Goal: Task Accomplishment & Management: Use online tool/utility

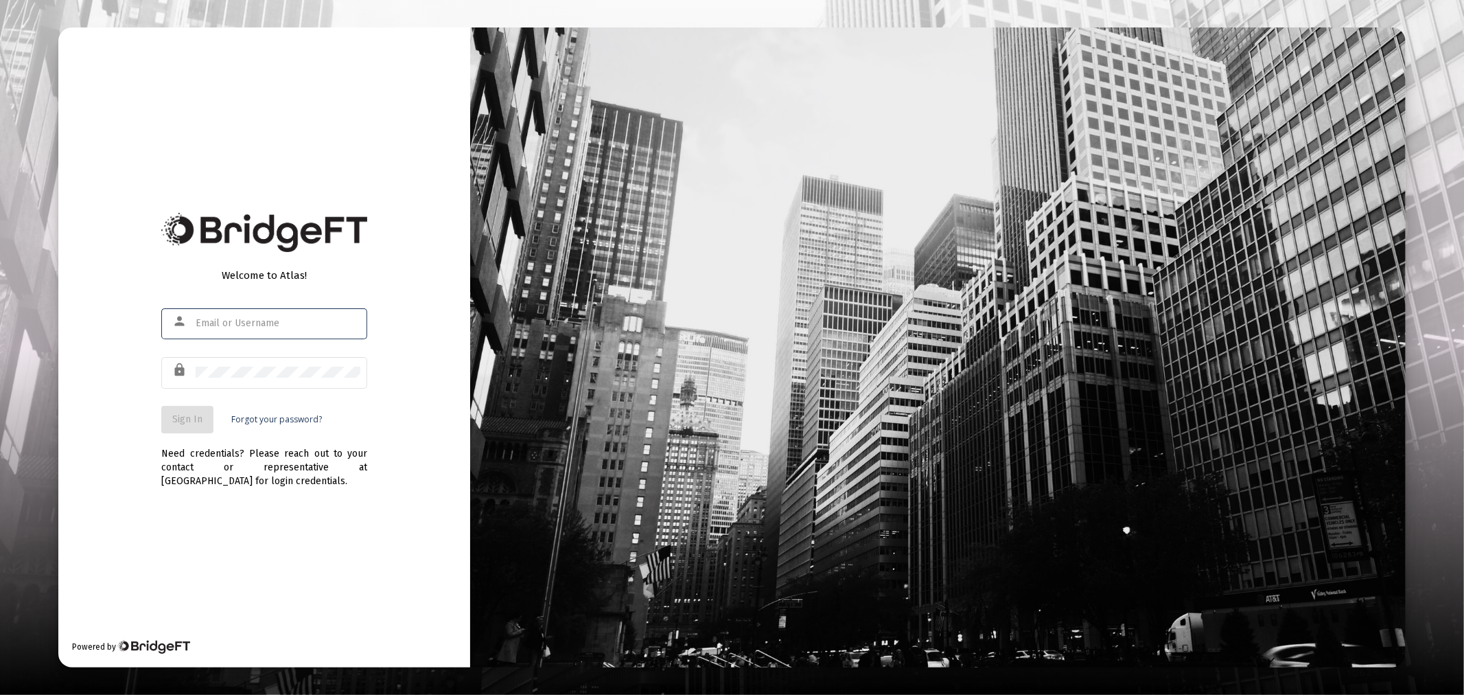
click at [246, 327] on input "text" at bounding box center [278, 323] width 165 height 11
type input "[PERSON_NAME][EMAIL_ADDRESS][DOMAIN_NAME]"
click at [181, 417] on span "Sign In" at bounding box center [187, 419] width 30 height 12
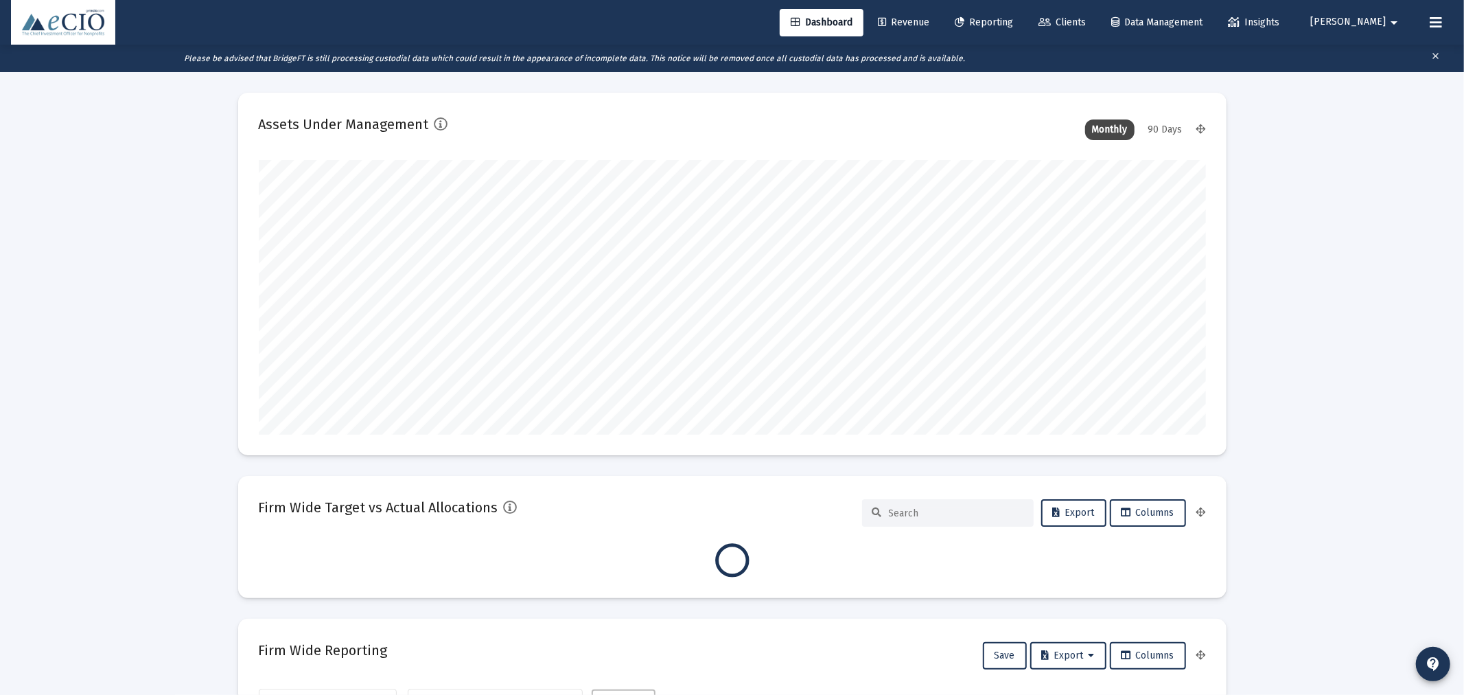
type input "[DATE]"
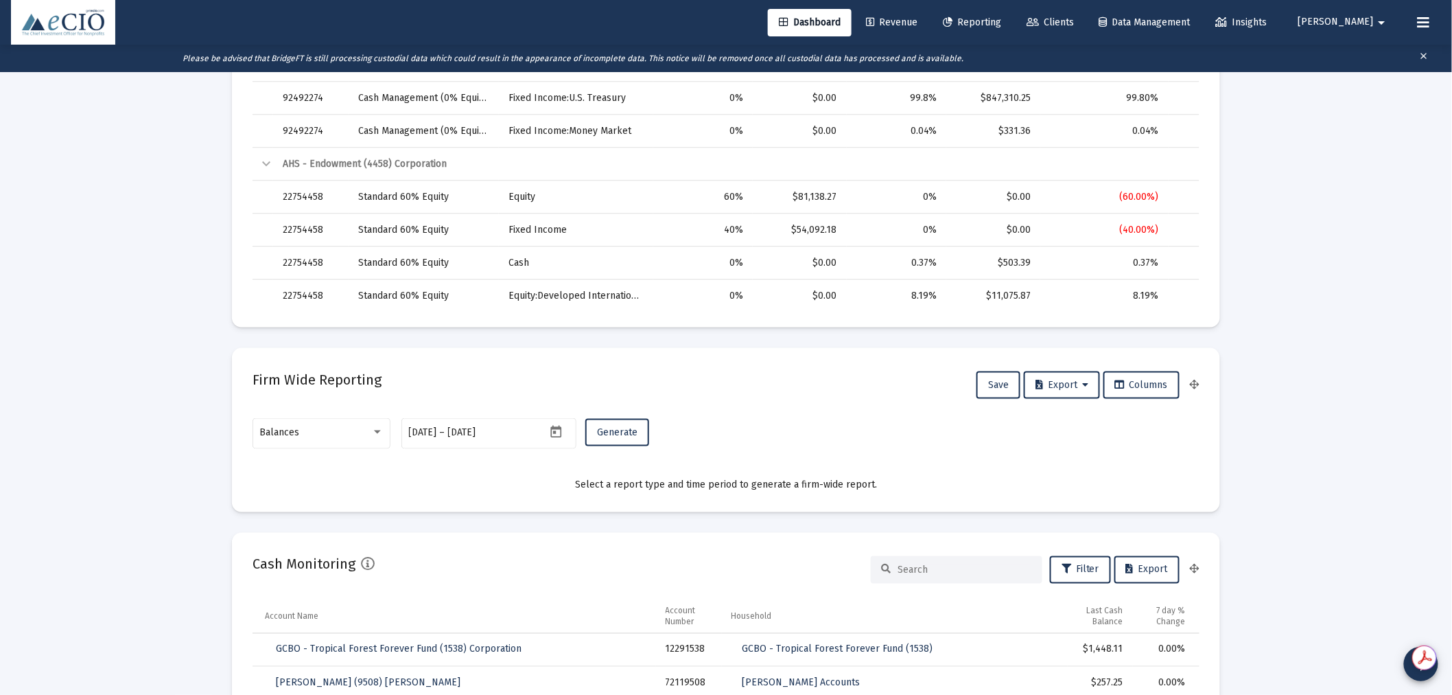
scroll to position [585, 0]
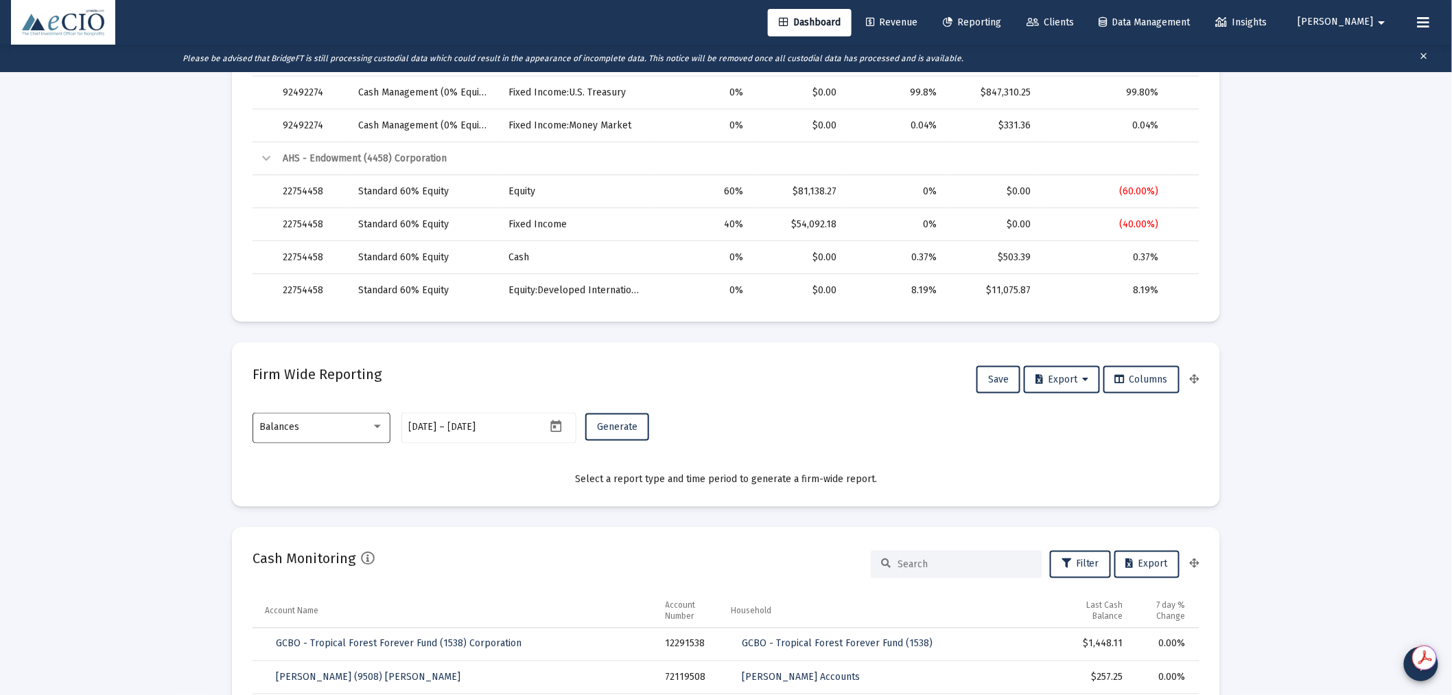
click at [316, 426] on div "Balances" at bounding box center [315, 426] width 111 height 11
click at [308, 338] on span "Transactions" at bounding box center [322, 340] width 124 height 29
click at [632, 428] on span "Generate" at bounding box center [617, 427] width 40 height 12
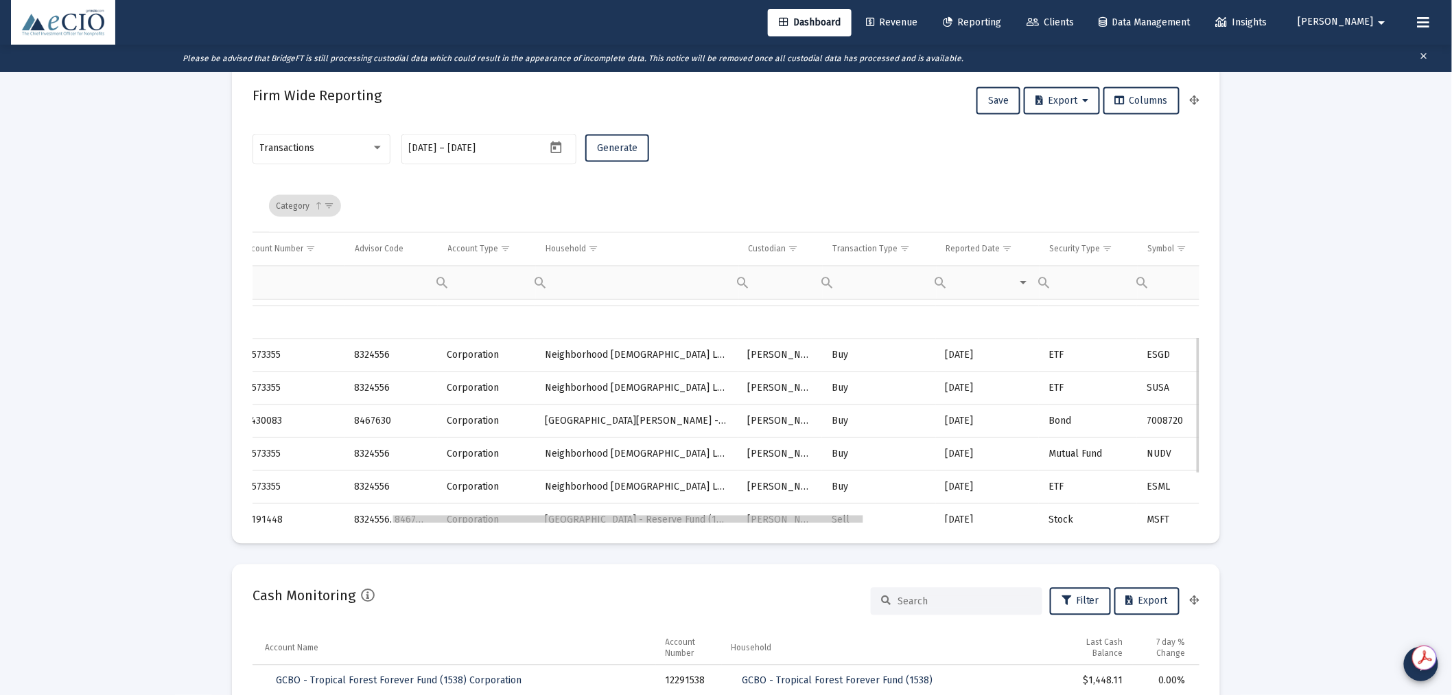
scroll to position [0, 278]
drag, startPoint x: 568, startPoint y: 522, endPoint x: 696, endPoint y: 530, distance: 128.6
click at [696, 530] on mat-card "Firm Wide Reporting Save Export Columns Transactions [DATE] [DATE] – [DATE] Gen…" at bounding box center [726, 304] width 988 height 480
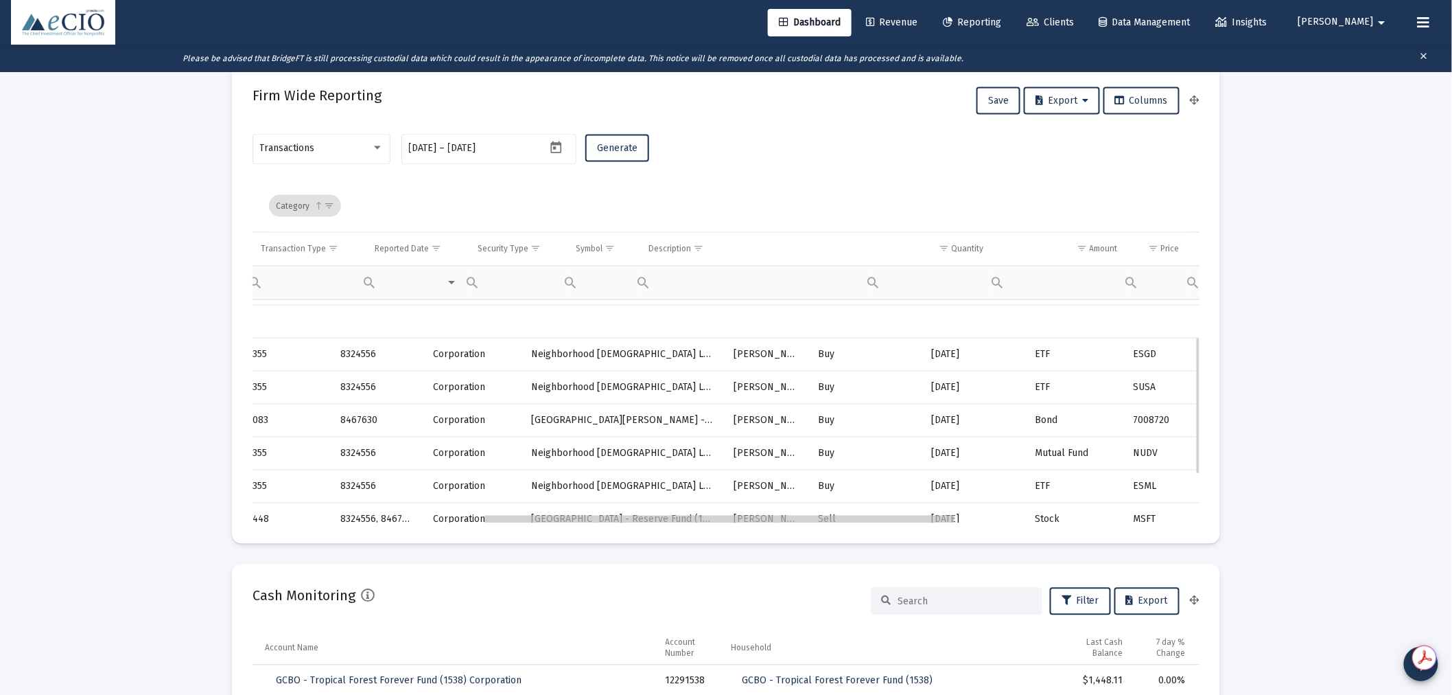
scroll to position [0, 292]
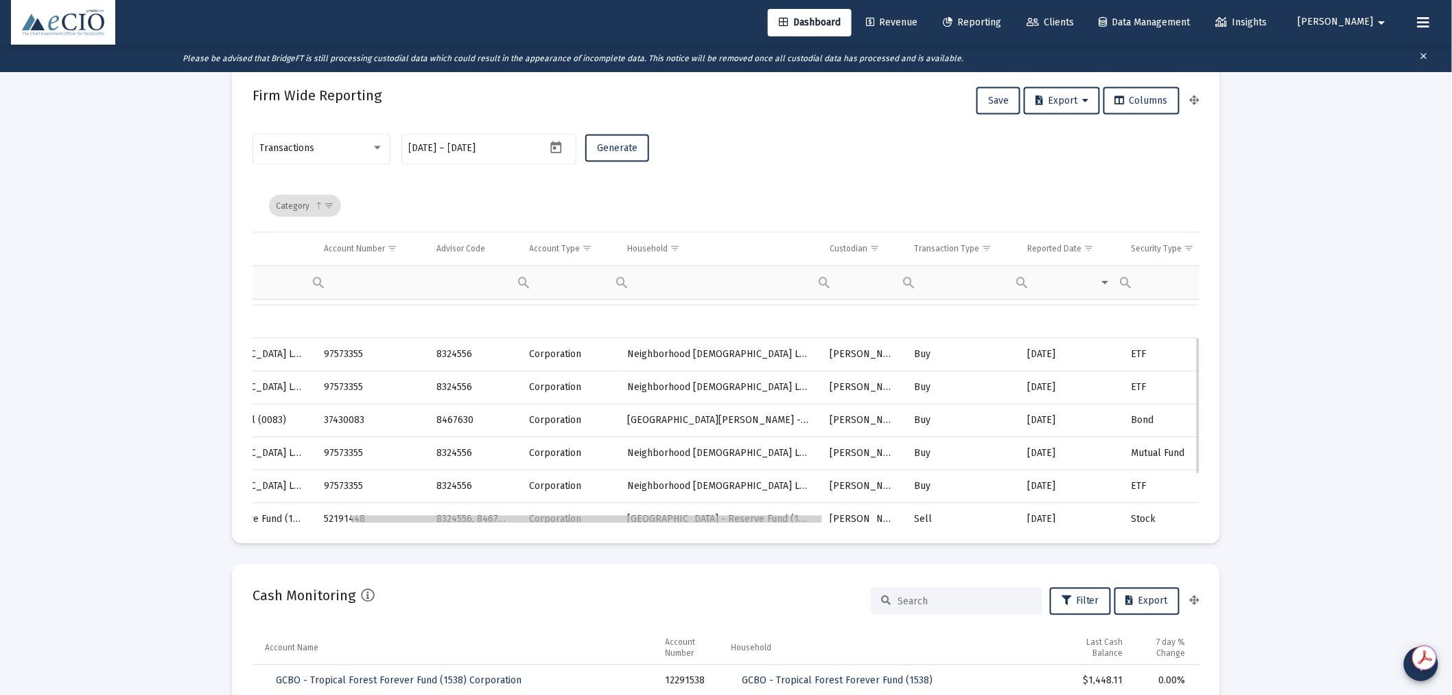
drag, startPoint x: 885, startPoint y: 520, endPoint x: 803, endPoint y: 538, distance: 84.4
drag, startPoint x: 803, startPoint y: 538, endPoint x: 758, endPoint y: 539, distance: 45.3
click at [758, 539] on mat-card "Firm Wide Reporting Save Export Columns Transactions [DATE] [DATE] – [DATE] Gen…" at bounding box center [726, 304] width 988 height 480
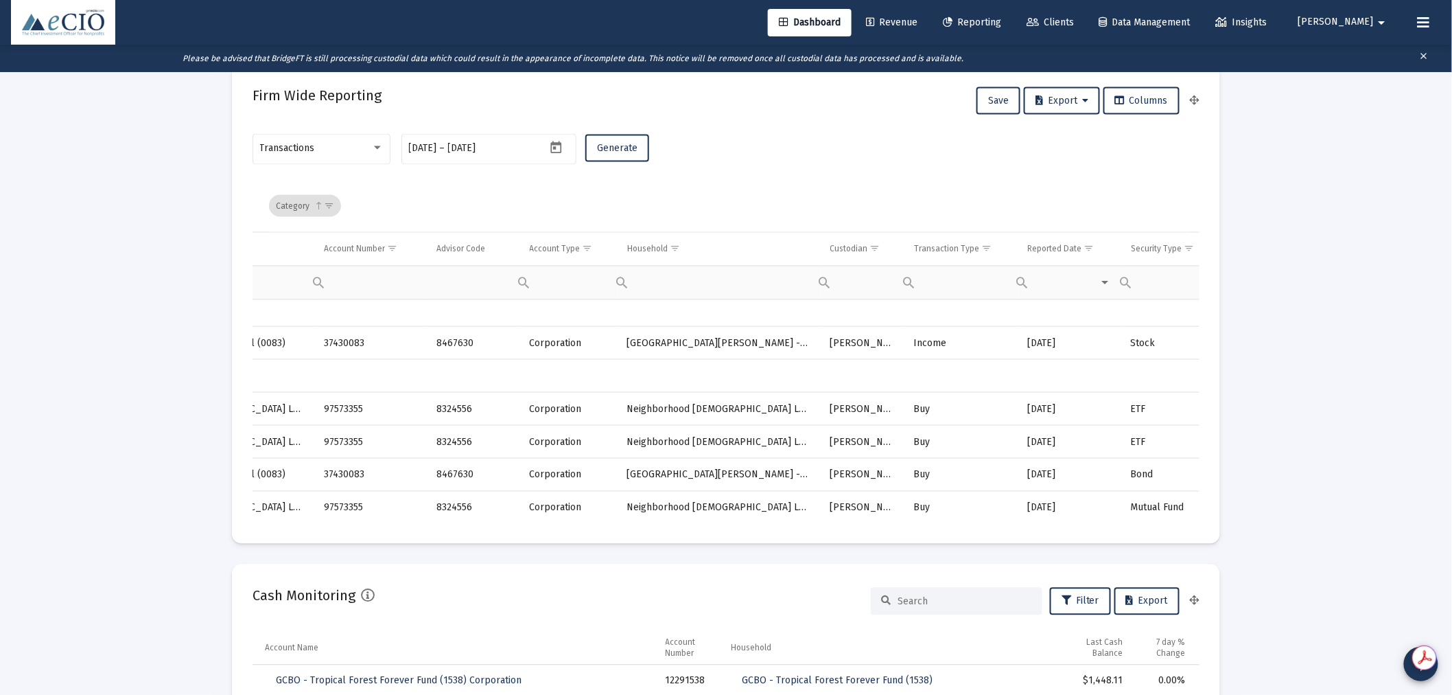
click at [962, 251] on div "Transaction Type" at bounding box center [946, 249] width 65 height 11
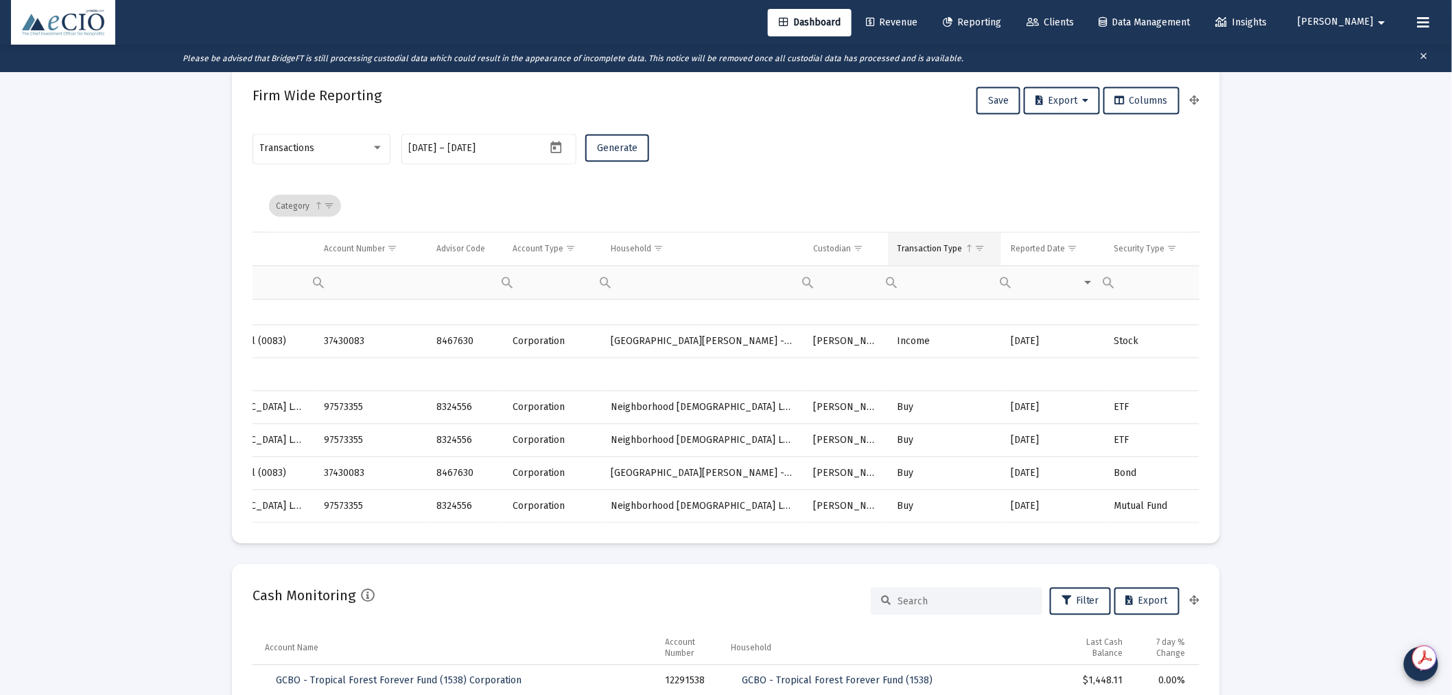
click at [976, 247] on span "Show filter options for column 'Transaction Type'" at bounding box center [980, 249] width 10 height 10
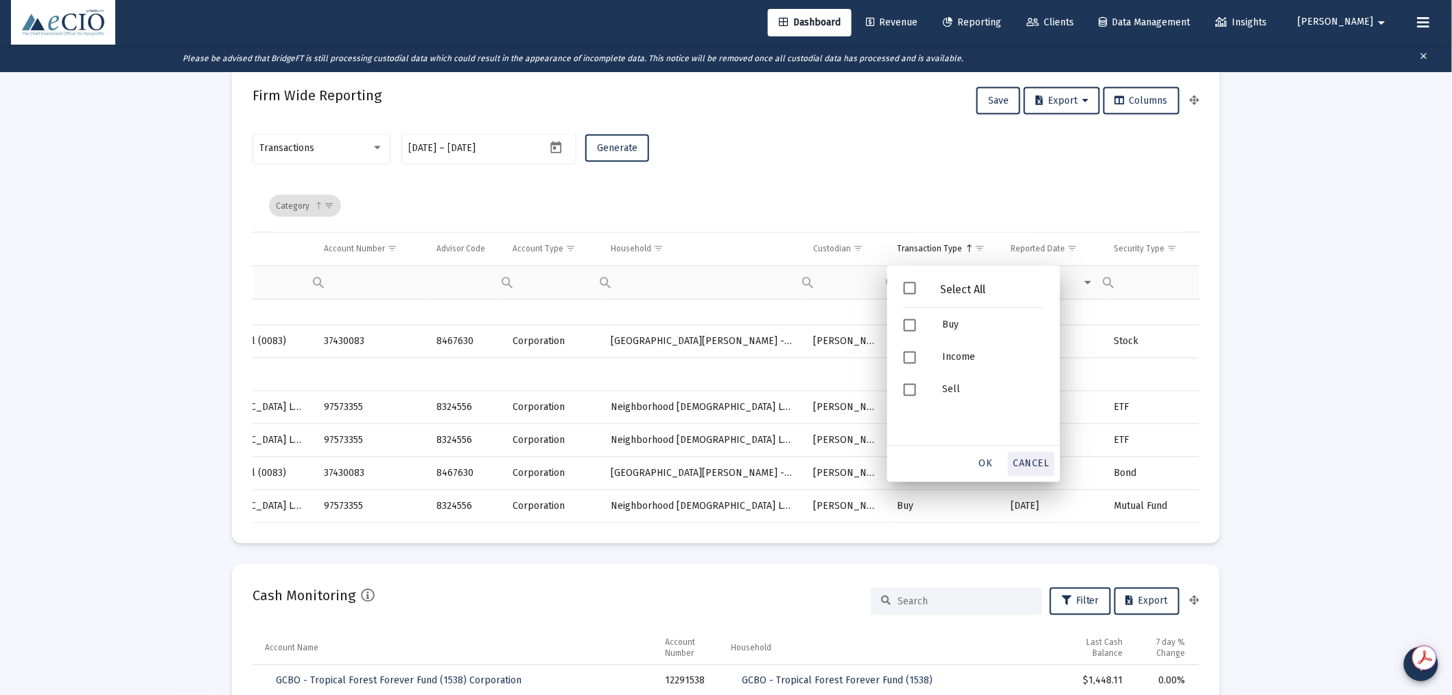
click at [1034, 468] on div "Cancel" at bounding box center [1031, 464] width 47 height 25
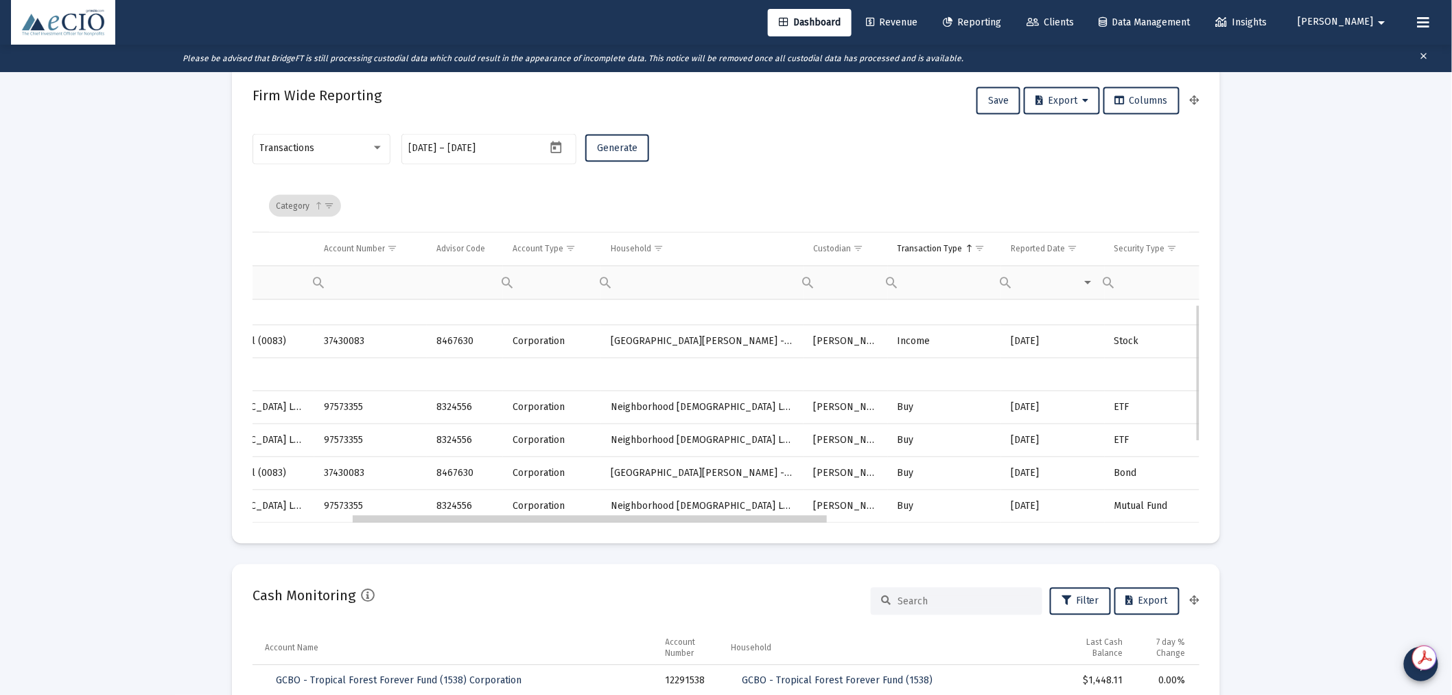
drag, startPoint x: 516, startPoint y: 522, endPoint x: 570, endPoint y: 531, distance: 54.3
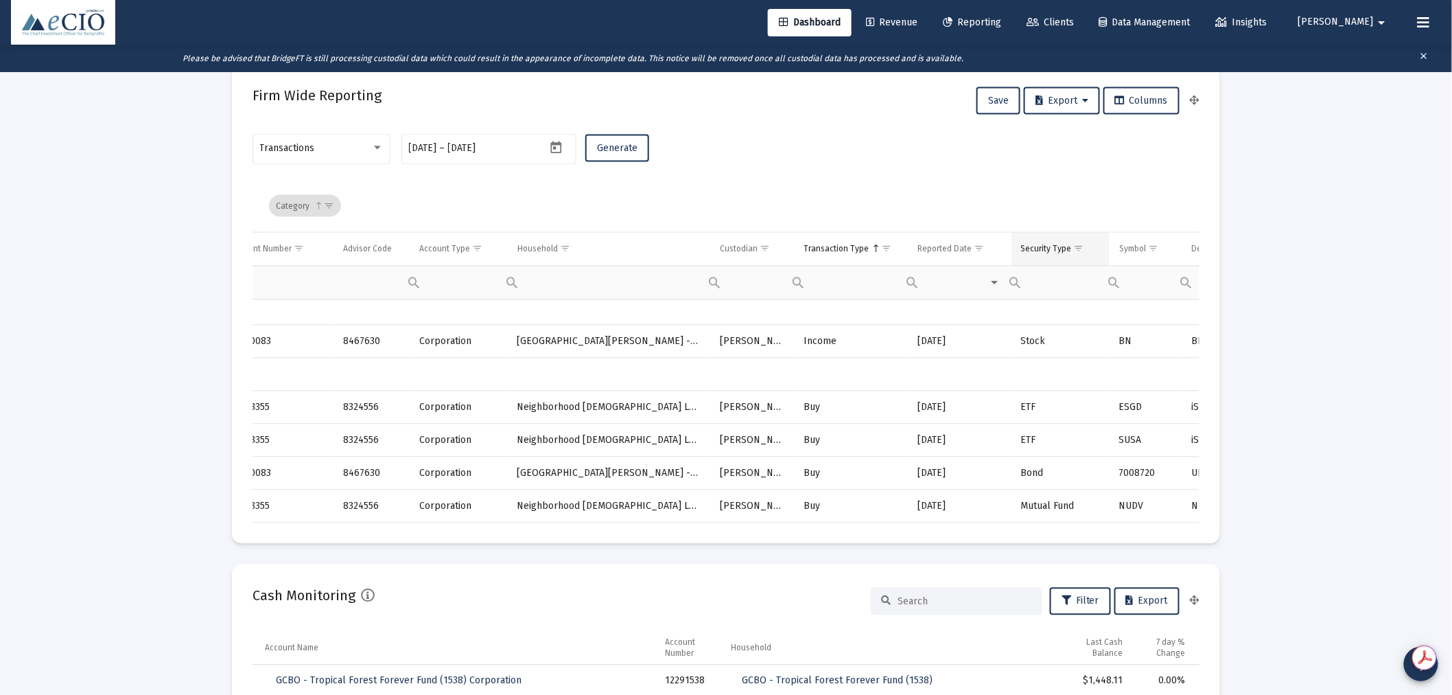
click at [1074, 244] on span "Show filter options for column 'Security Type'" at bounding box center [1079, 249] width 10 height 10
click at [997, 163] on div "Transactions [DATE] [DATE] – [DATE] Generate" at bounding box center [726, 155] width 947 height 49
click at [867, 516] on td "Buy" at bounding box center [851, 505] width 114 height 33
click at [893, 524] on mat-card "Firm Wide Reporting Save Export Columns Transactions [DATE] [DATE] – [DATE] Gen…" at bounding box center [726, 304] width 988 height 480
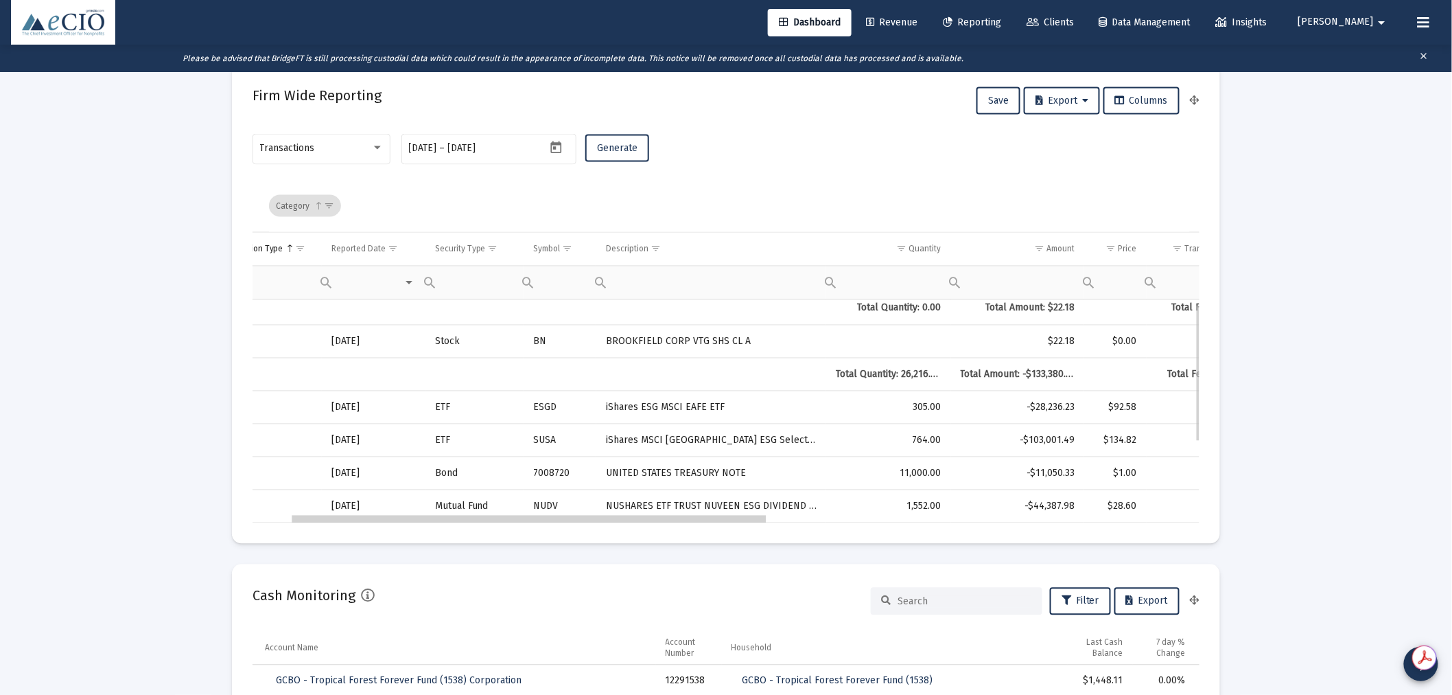
scroll to position [0, 0]
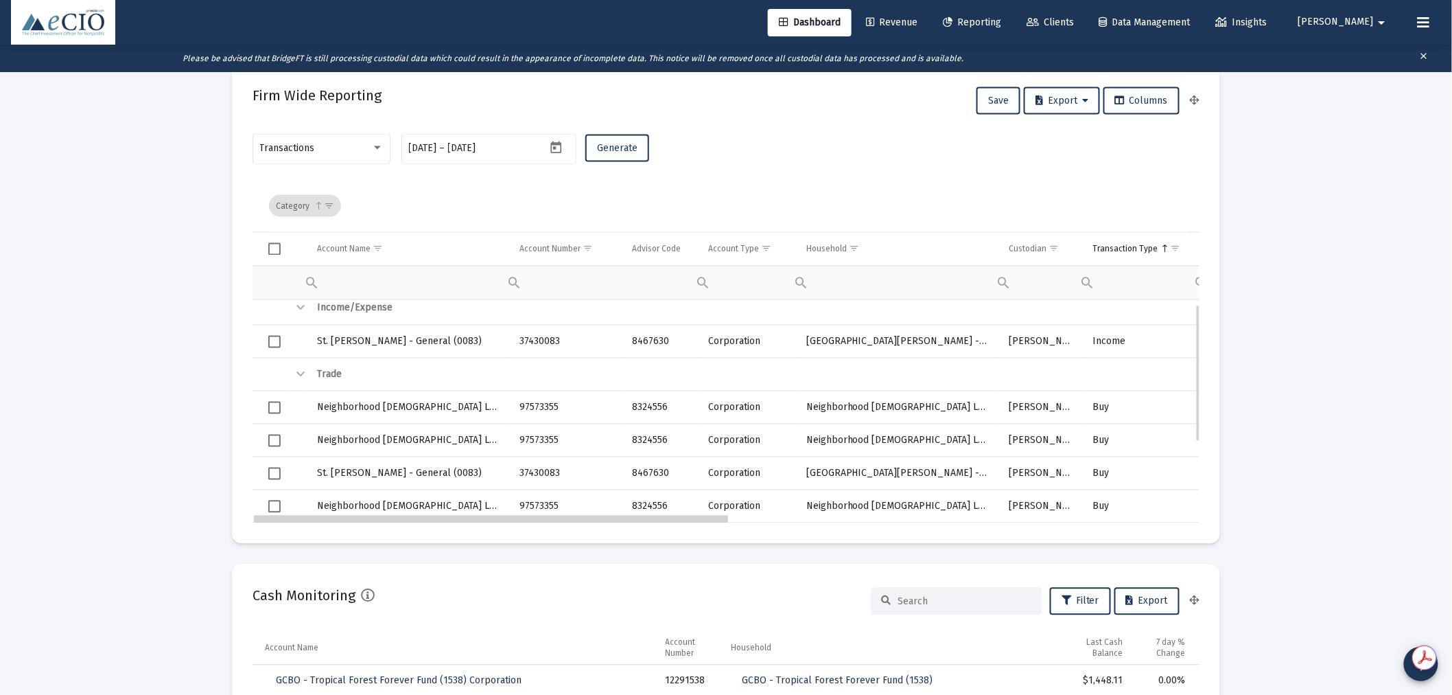
drag, startPoint x: 831, startPoint y: 522, endPoint x: 495, endPoint y: 537, distance: 336.0
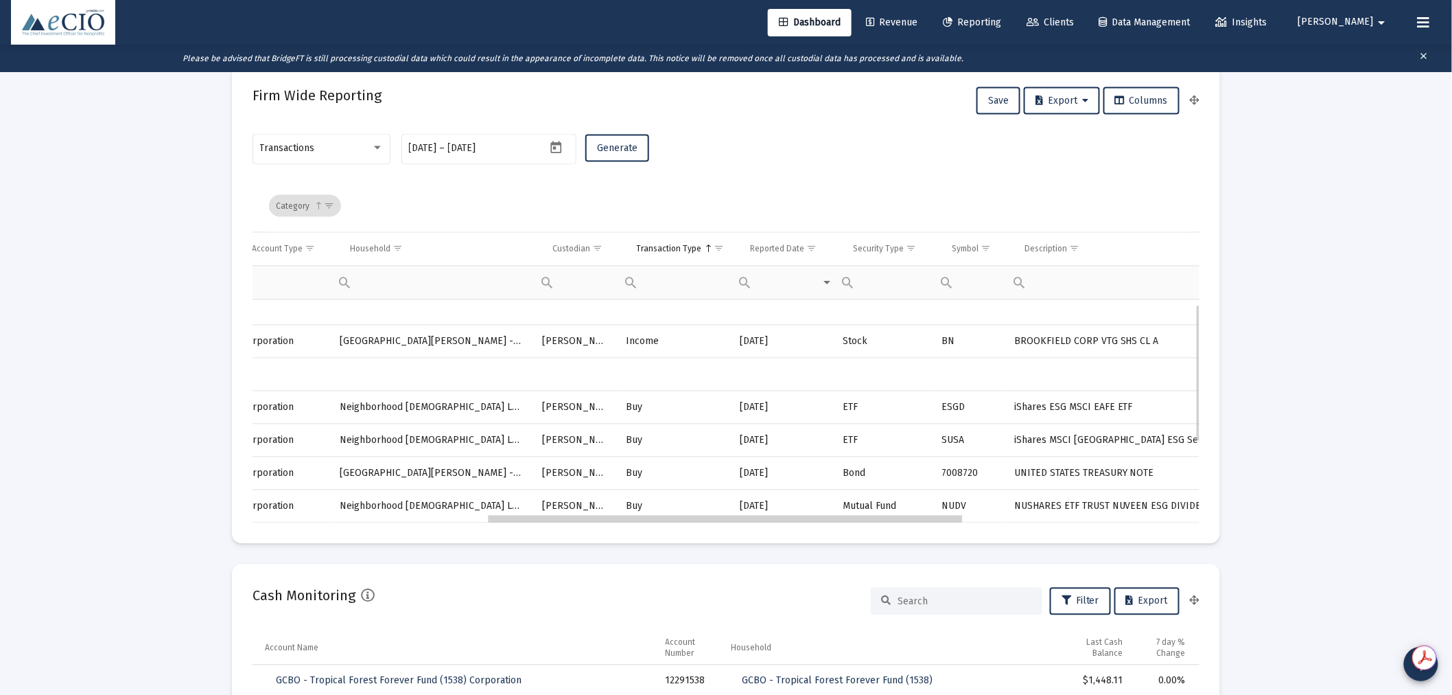
scroll to position [0, 467]
drag, startPoint x: 709, startPoint y: 520, endPoint x: 949, endPoint y: 546, distance: 241.6
click at [897, 244] on span "Show filter options for column 'Security Type'" at bounding box center [901, 249] width 10 height 10
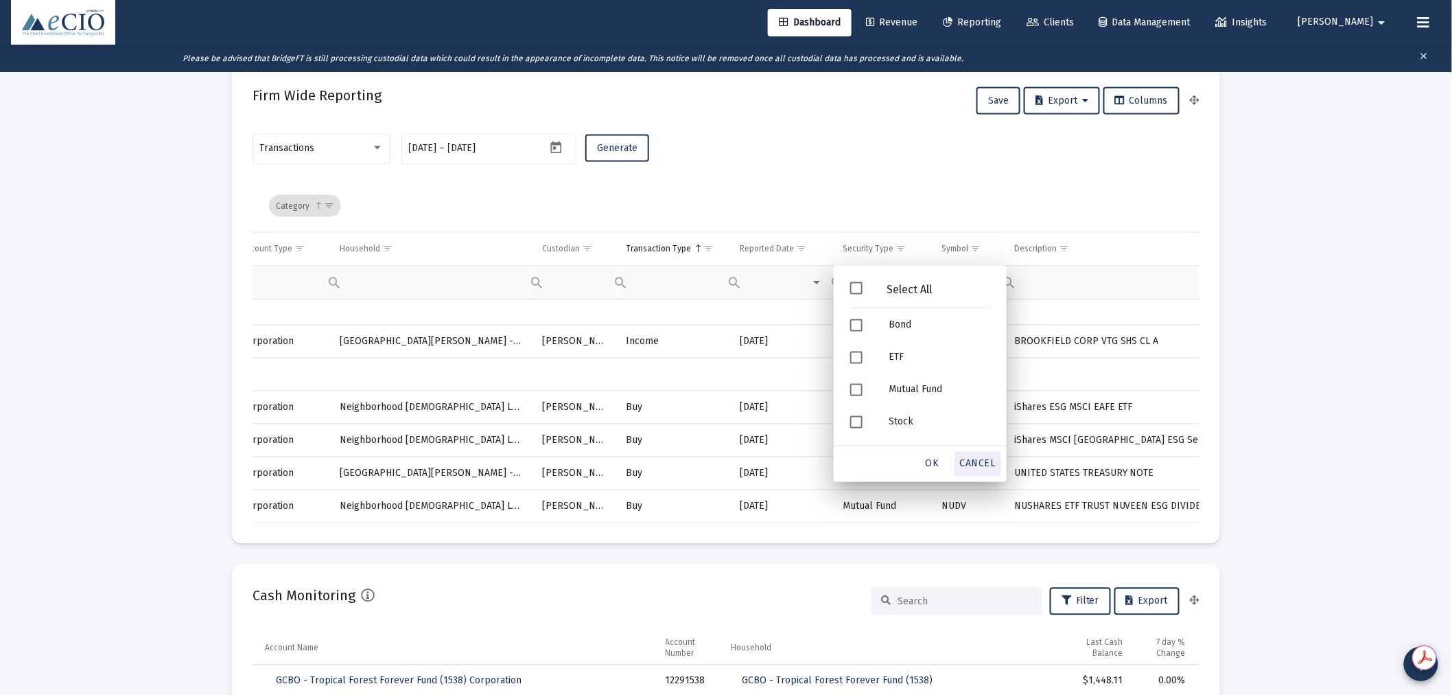
click at [984, 463] on span "Cancel" at bounding box center [978, 464] width 36 height 12
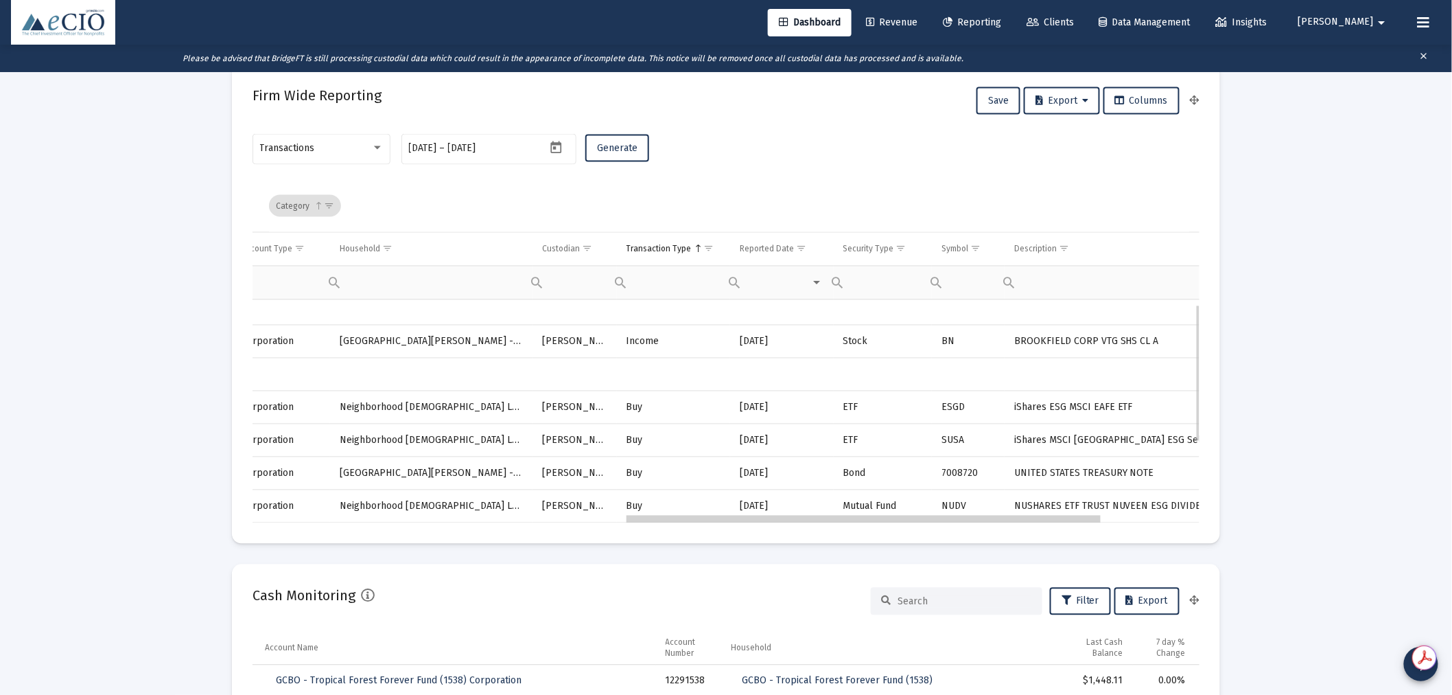
scroll to position [0, 769]
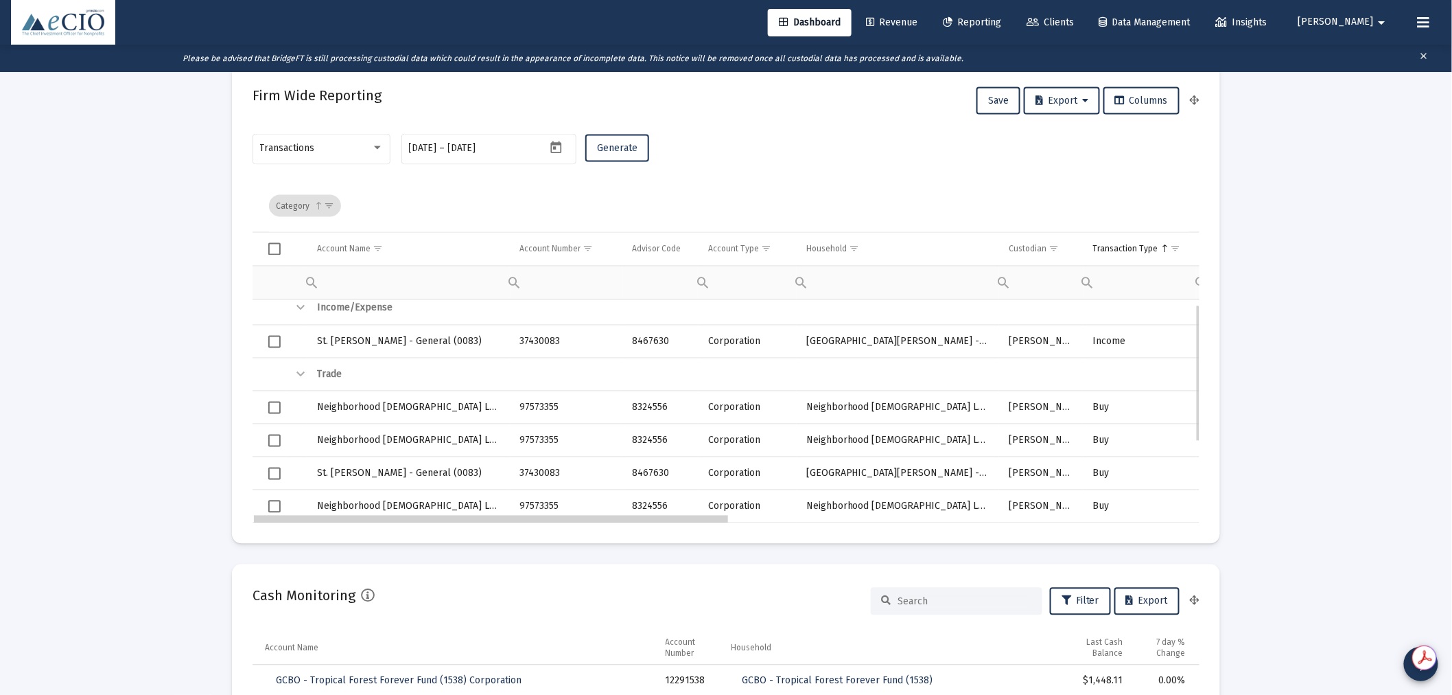
drag, startPoint x: 907, startPoint y: 519, endPoint x: 509, endPoint y: 444, distance: 404.4
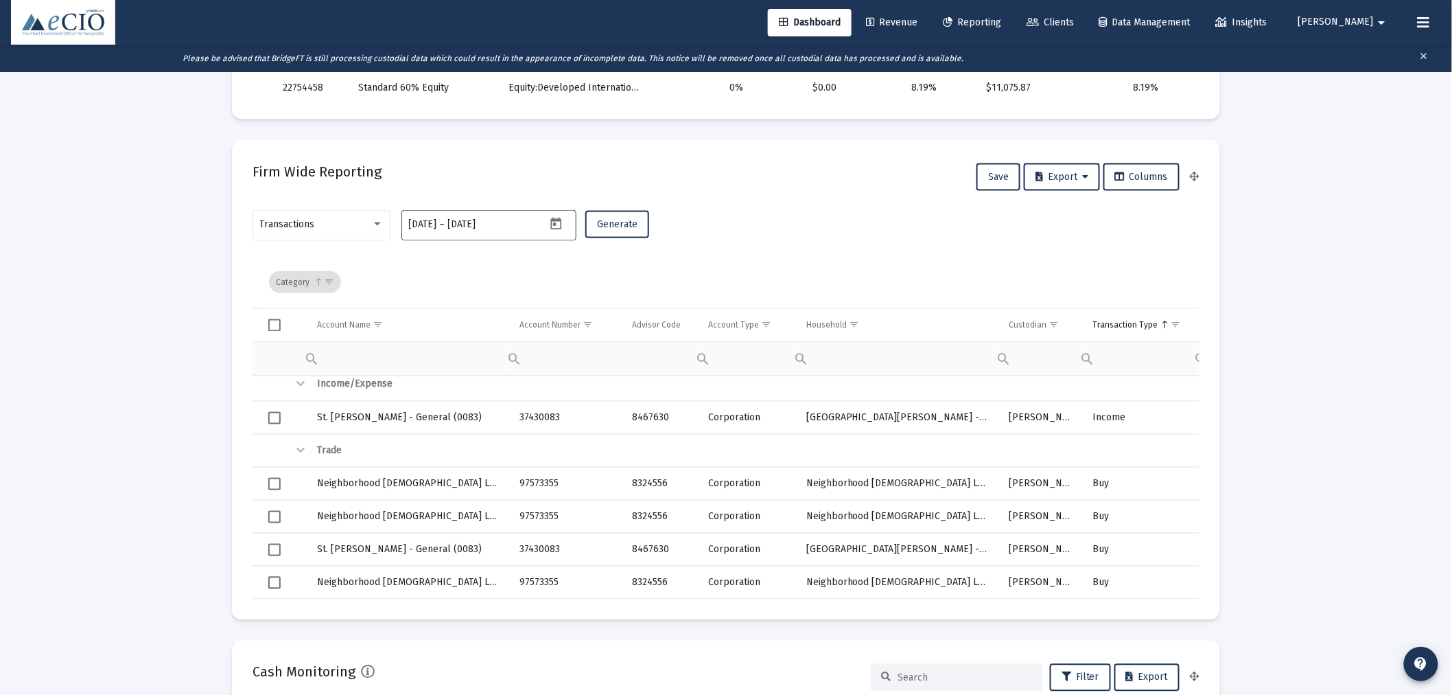
click at [454, 229] on div "[DATE] [DATE] – [DATE]" at bounding box center [477, 224] width 137 height 34
click at [559, 230] on icon "Open calendar" at bounding box center [556, 224] width 14 height 14
click at [560, 359] on div "10" at bounding box center [558, 358] width 25 height 25
type input "[DATE]"
click at [559, 361] on div "10" at bounding box center [558, 358] width 25 height 25
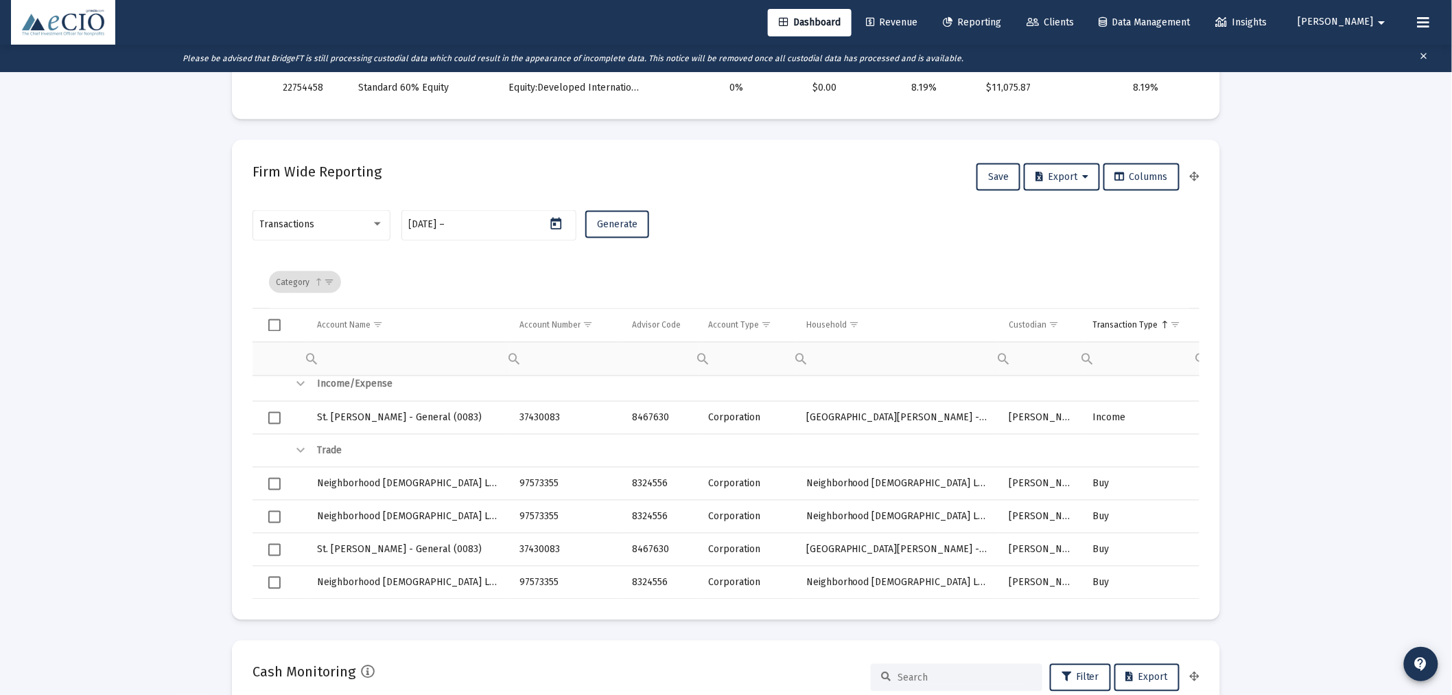
type input "[DATE]"
click at [601, 216] on button "Generate" at bounding box center [618, 224] width 64 height 27
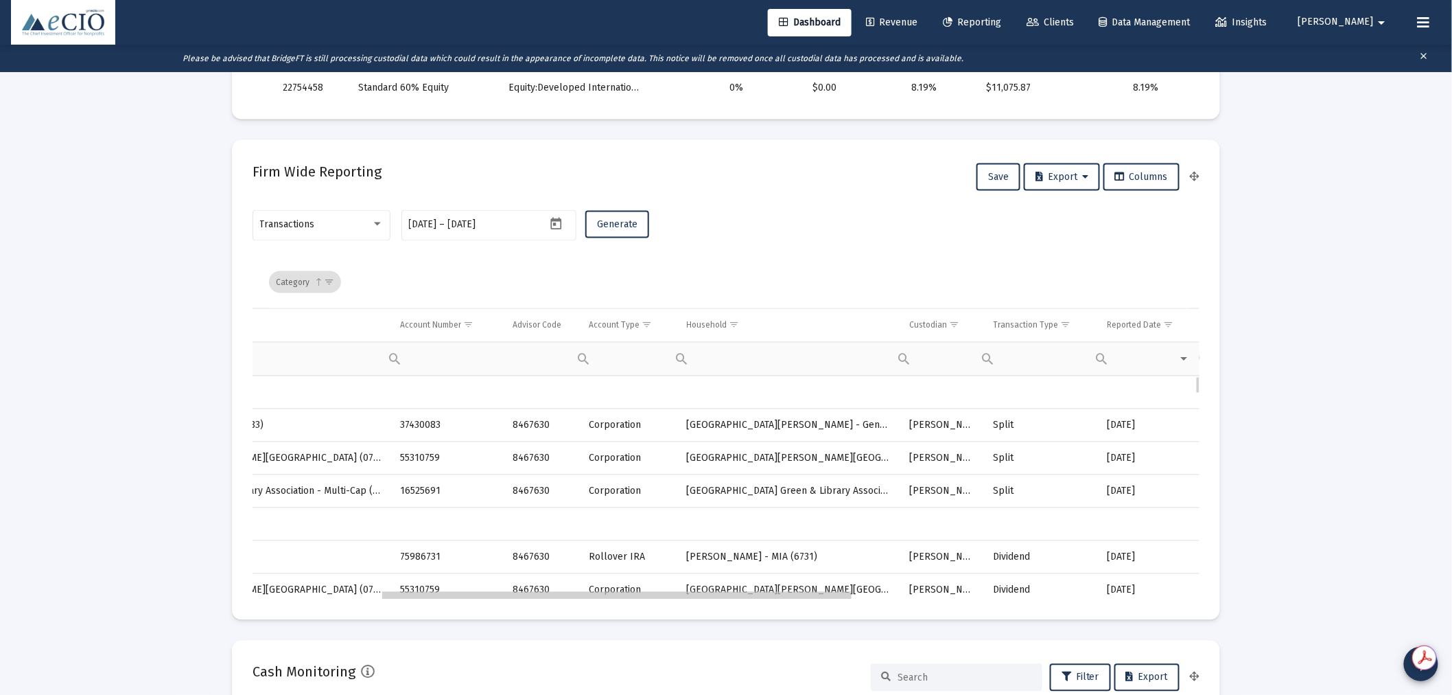
scroll to position [0, 257]
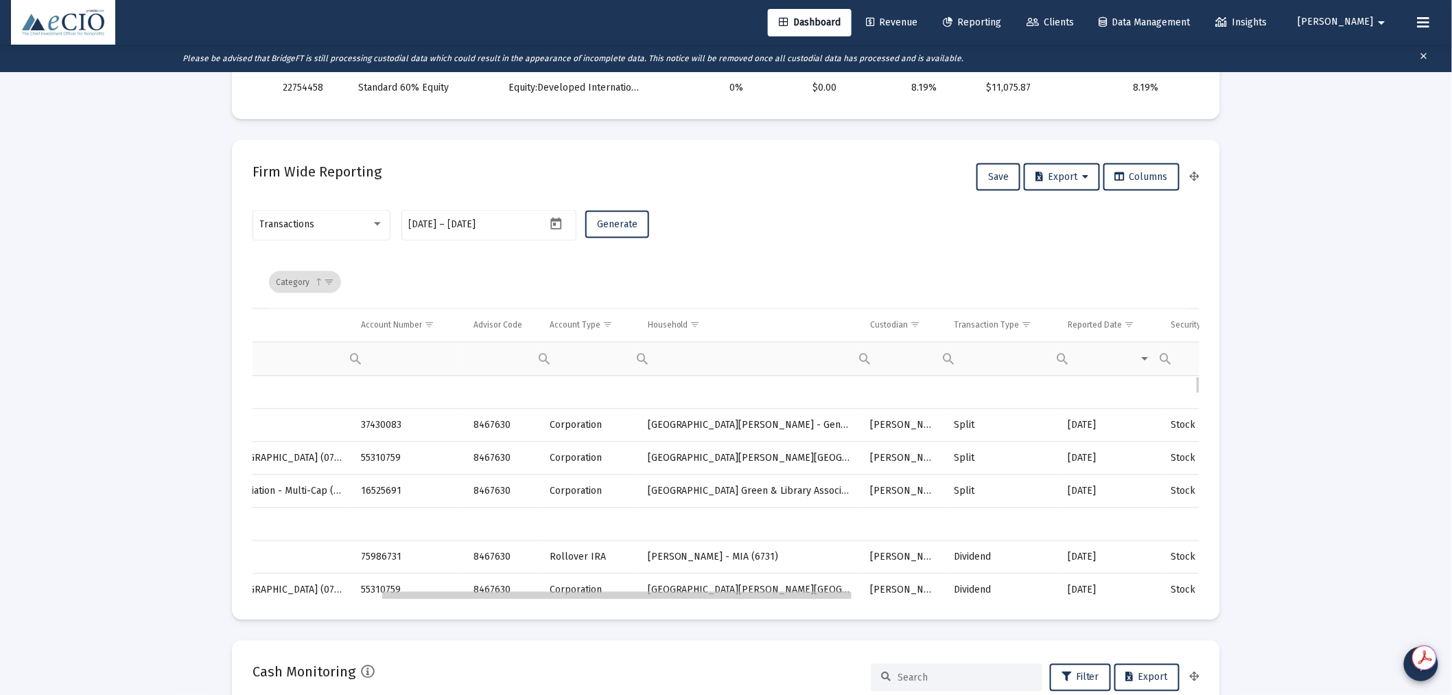
drag, startPoint x: 699, startPoint y: 594, endPoint x: 834, endPoint y: 613, distance: 136.5
click at [1032, 320] on span "Show filter options for column 'Transaction Type'" at bounding box center [1027, 325] width 10 height 10
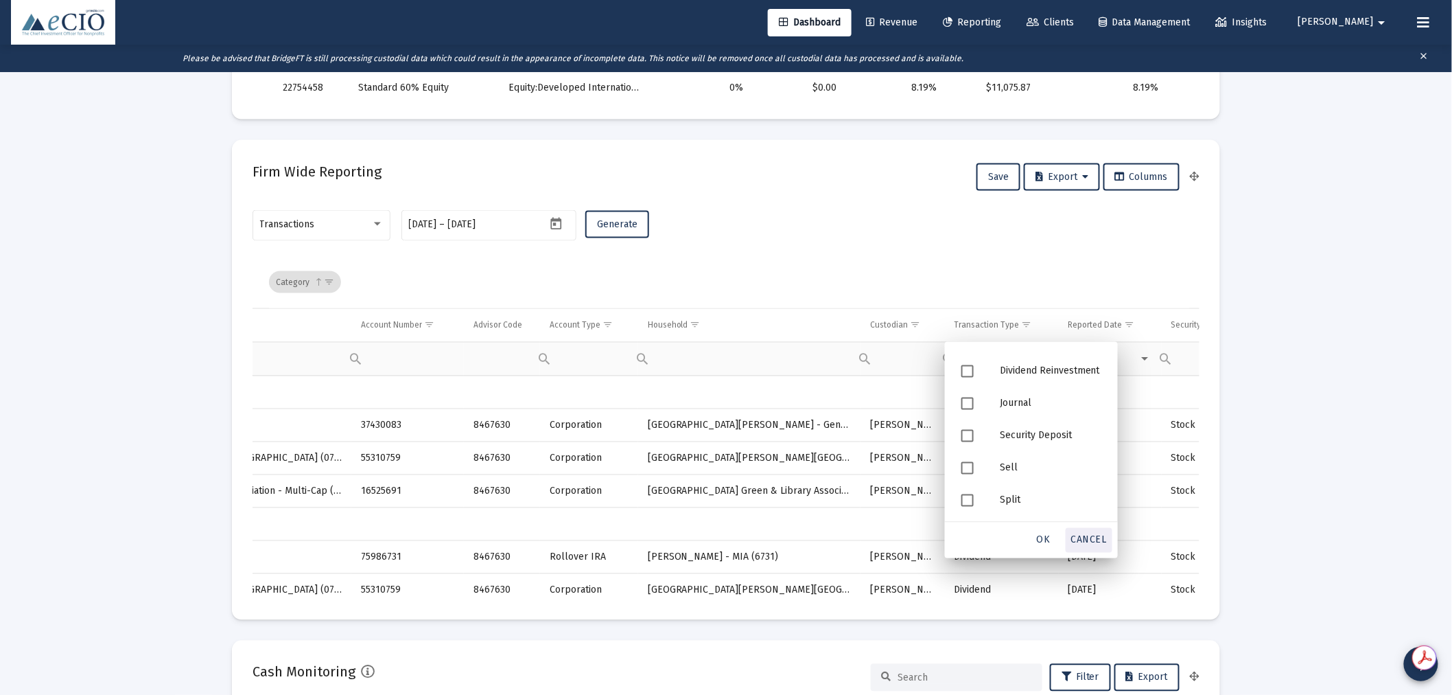
click at [1096, 539] on span "Cancel" at bounding box center [1089, 540] width 36 height 12
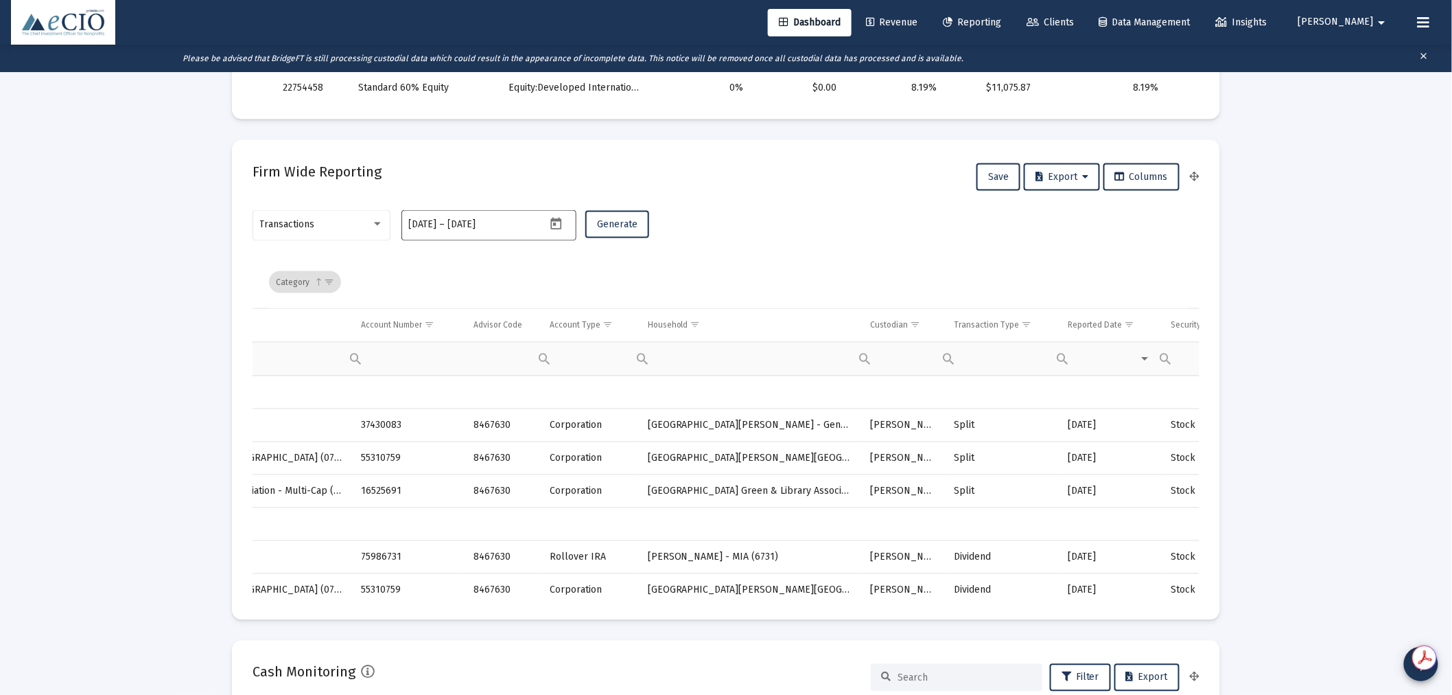
click at [555, 224] on icon "Open calendar" at bounding box center [556, 223] width 11 height 12
click at [478, 382] on div "14" at bounding box center [475, 385] width 25 height 25
type input "[DATE]"
click at [443, 385] on div "13" at bounding box center [448, 385] width 25 height 25
type input "[DATE]"
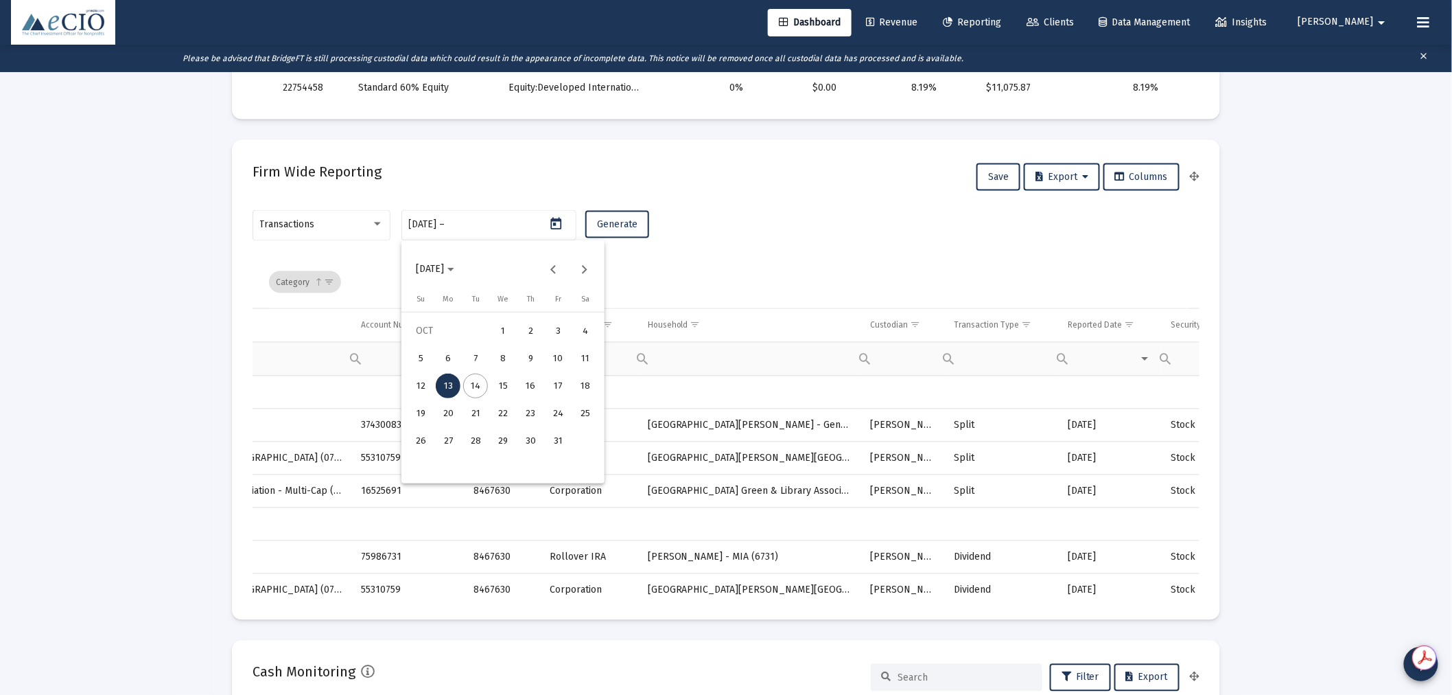
click at [443, 385] on div "13" at bounding box center [448, 385] width 25 height 25
type input "[DATE]"
click at [631, 228] on span "Generate" at bounding box center [617, 224] width 40 height 12
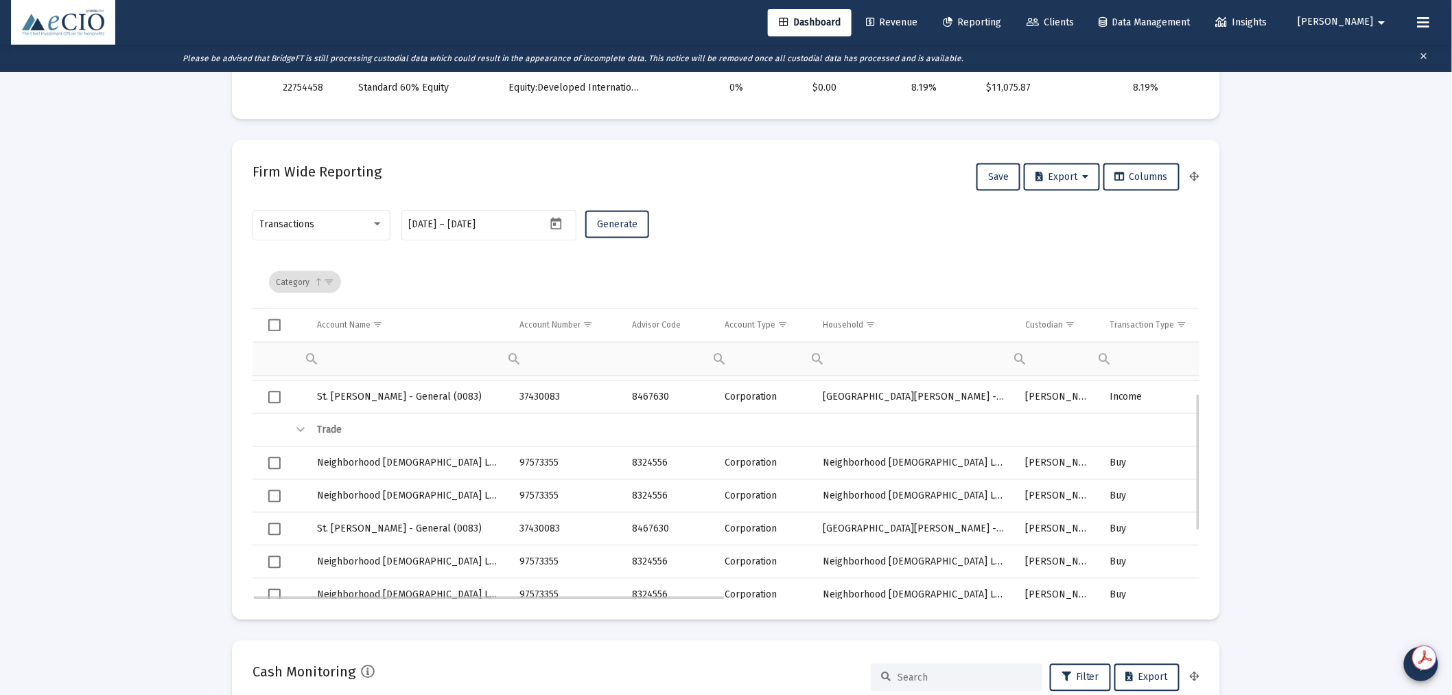
scroll to position [56, 0]
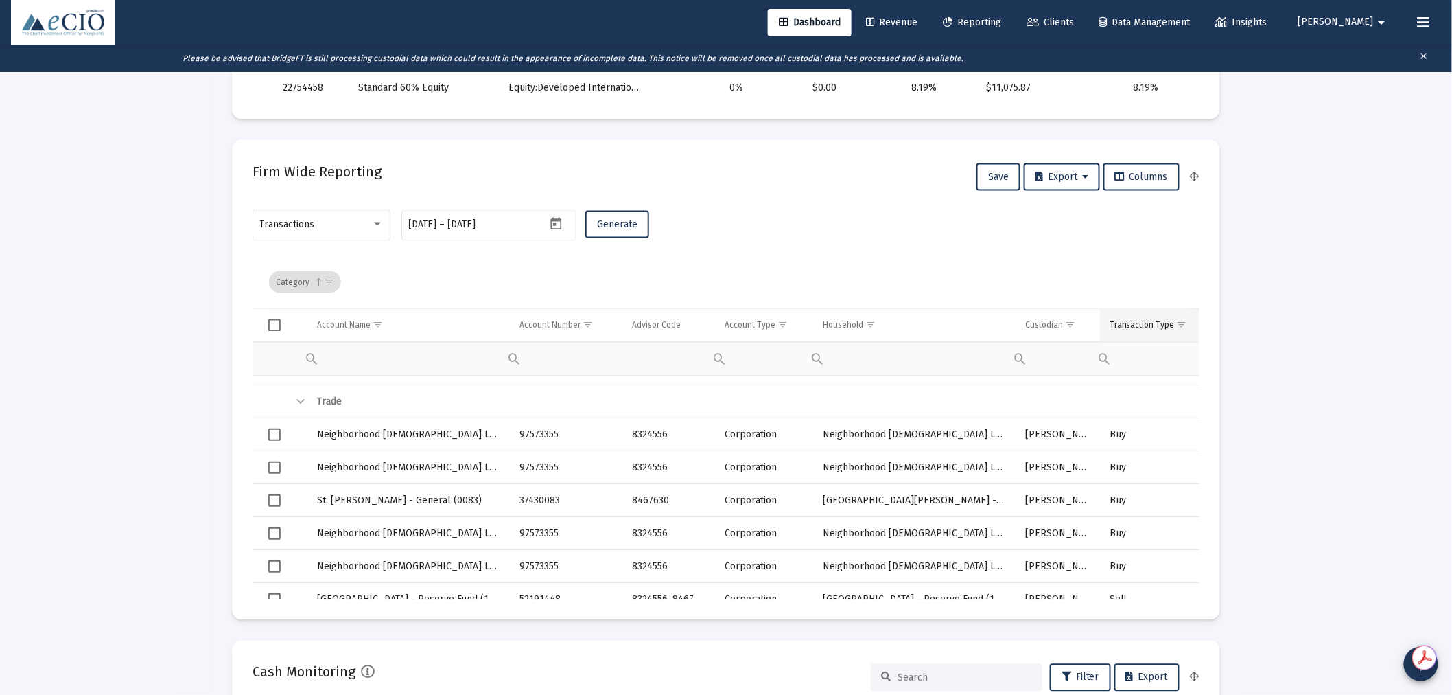
click at [1181, 320] on span "Show filter options for column 'Transaction Type'" at bounding box center [1182, 325] width 10 height 10
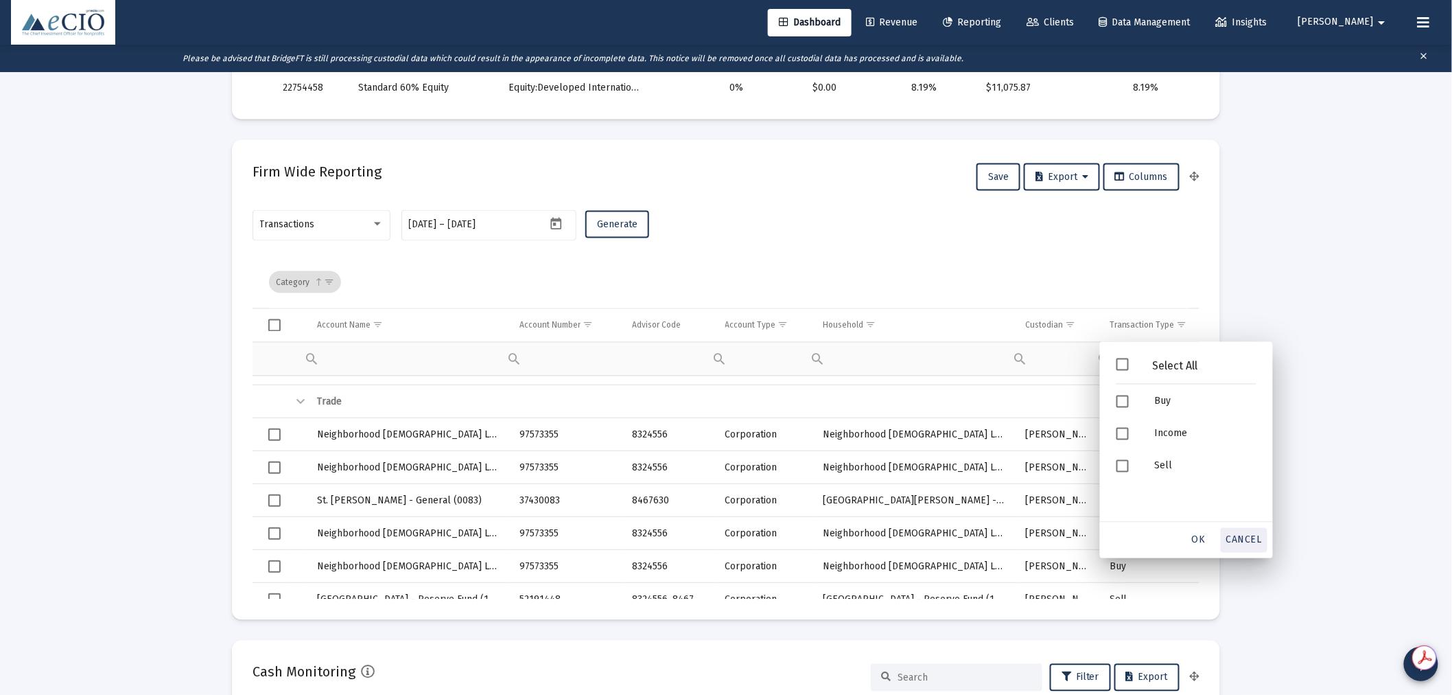
click at [1236, 534] on span "Cancel" at bounding box center [1245, 540] width 36 height 12
